Goal: Task Accomplishment & Management: Manage account settings

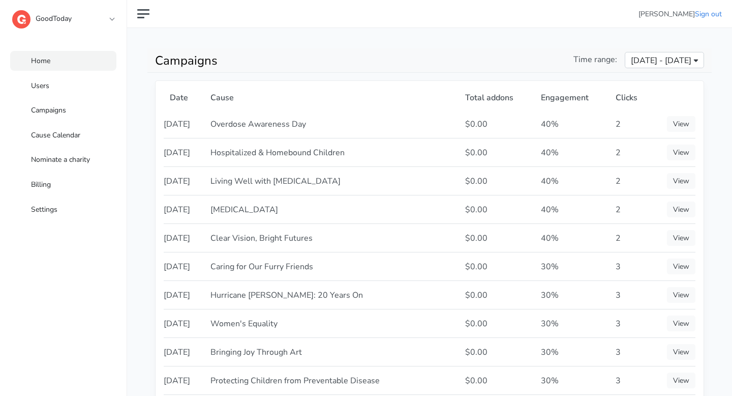
click at [58, 57] on link "Home" at bounding box center [63, 61] width 106 height 20
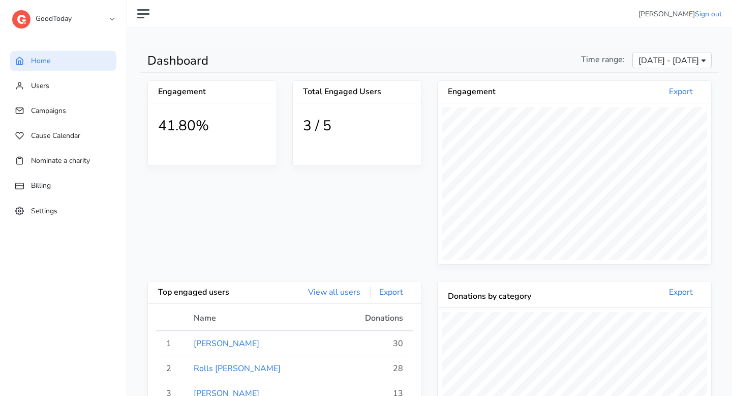
scroll to position [187, 274]
click at [86, 79] on link "Users" at bounding box center [63, 86] width 106 height 20
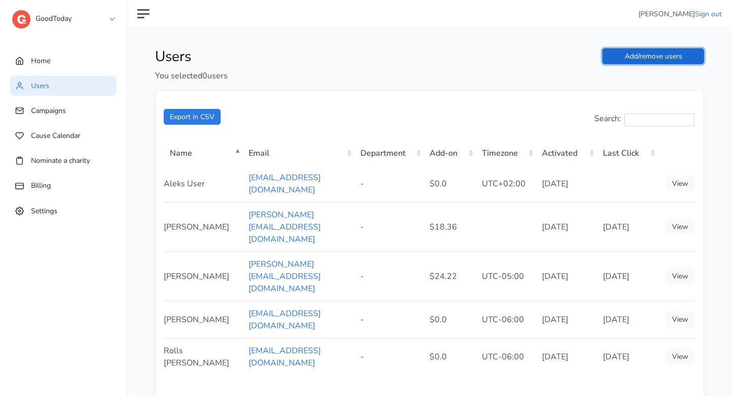
click at [679, 59] on link "Add/remove users" at bounding box center [654, 56] width 102 height 16
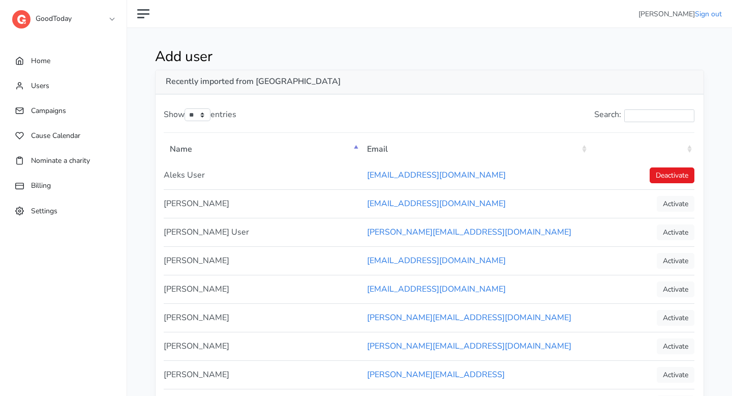
click at [687, 153] on th ": activate to sort column ascending" at bounding box center [642, 148] width 105 height 26
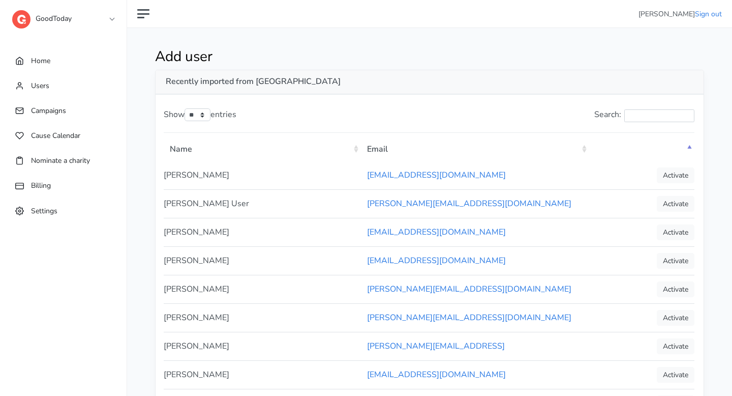
click at [687, 153] on th ": activate to sort column descending" at bounding box center [642, 148] width 105 height 26
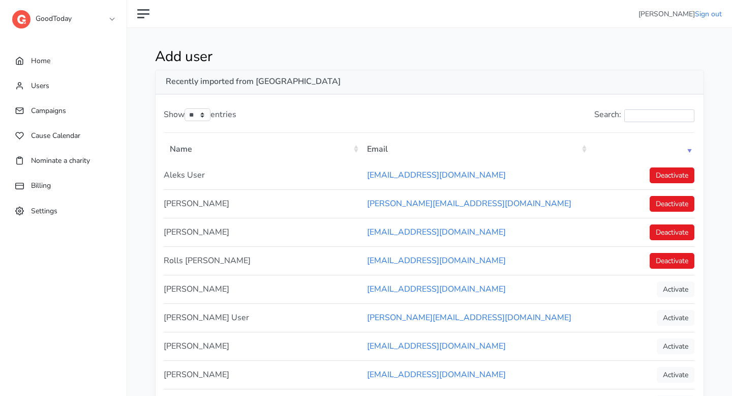
scroll to position [27, 0]
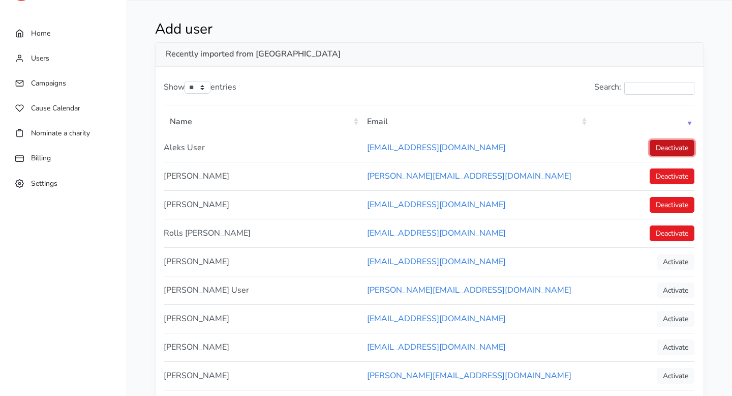
click at [689, 148] on link "Deactivate" at bounding box center [672, 148] width 45 height 16
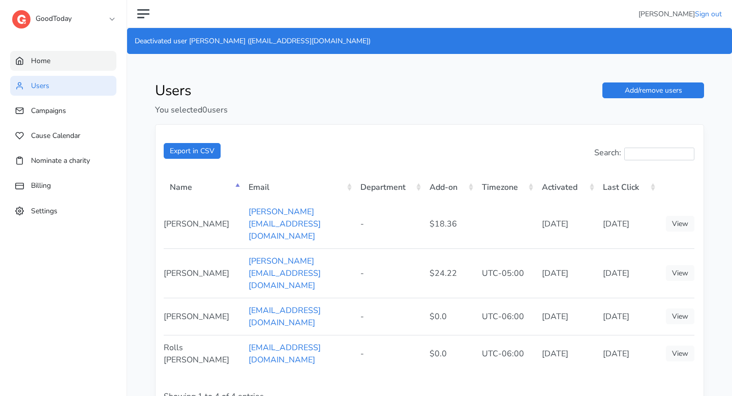
click at [57, 59] on link "Home" at bounding box center [63, 61] width 106 height 20
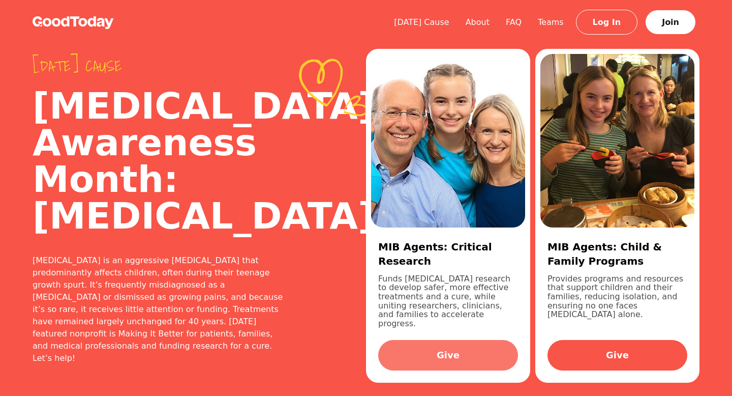
click at [482, 346] on link "Give" at bounding box center [448, 355] width 140 height 31
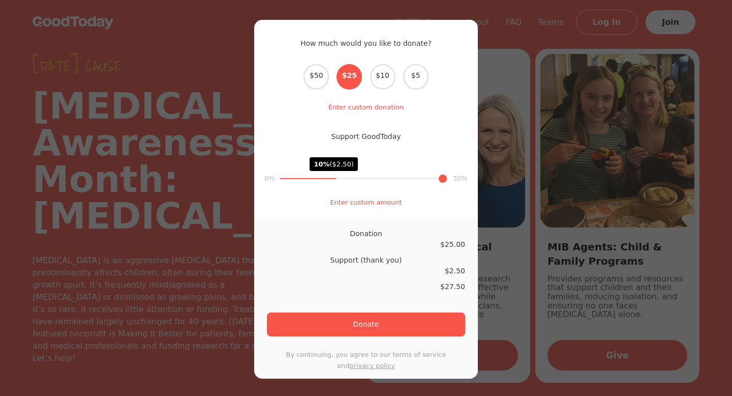
click at [221, 85] on div "How much would you like to donate? Select the donation amount $50 $25 $10 $5 En…" at bounding box center [366, 198] width 732 height 396
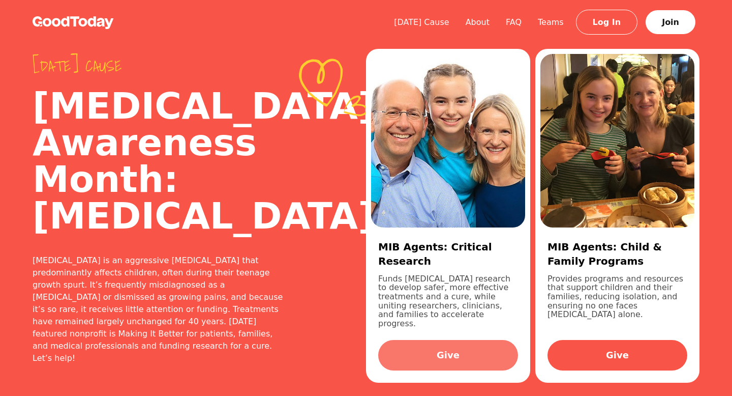
click at [463, 347] on link "Give" at bounding box center [448, 355] width 140 height 31
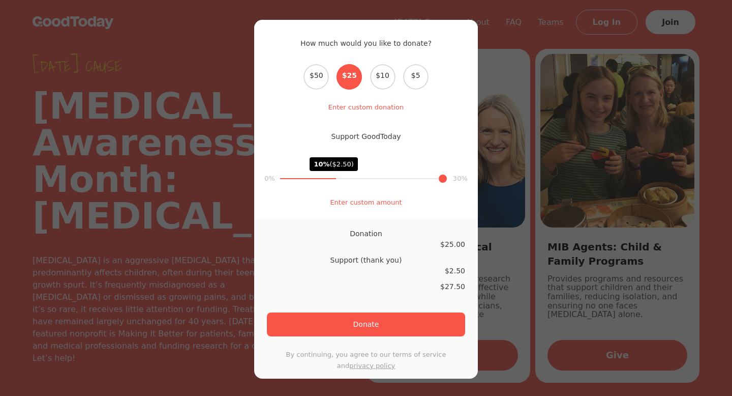
click at [219, 65] on div "How much would you like to donate? Select the donation amount $50 $25 $10 $5 En…" at bounding box center [366, 198] width 732 height 396
